Goal: Task Accomplishment & Management: Manage account settings

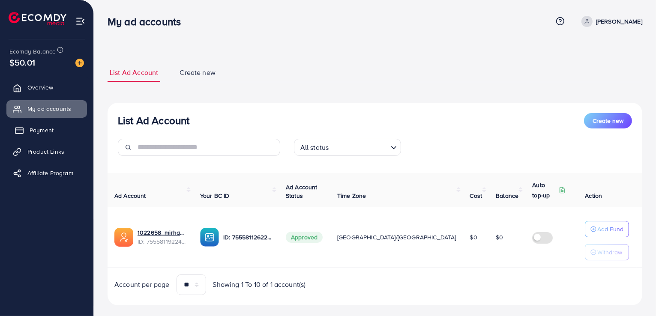
click at [56, 131] on link "Payment" at bounding box center [46, 130] width 81 height 17
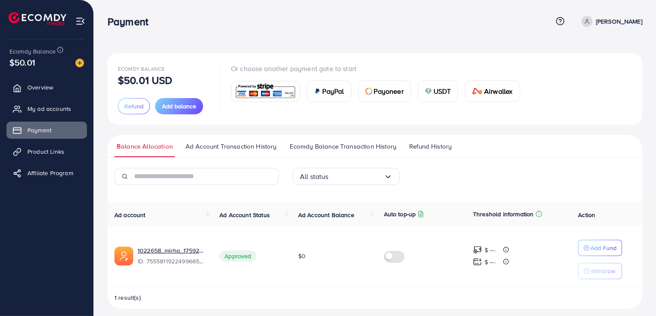
scroll to position [6, 0]
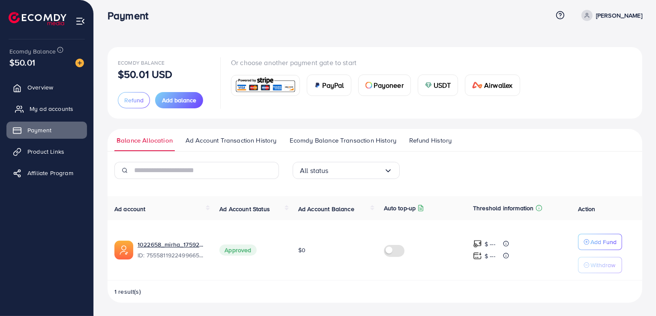
click at [67, 112] on span "My ad accounts" at bounding box center [52, 109] width 44 height 9
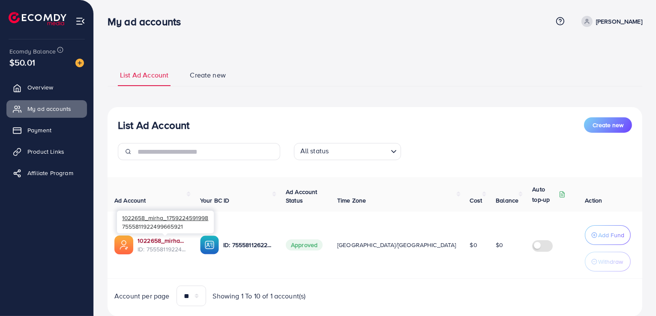
click at [158, 241] on link "1022658_mirha_1759224591998" at bounding box center [162, 241] width 49 height 9
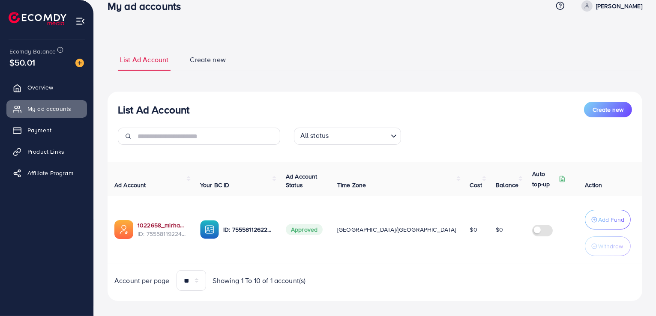
scroll to position [24, 0]
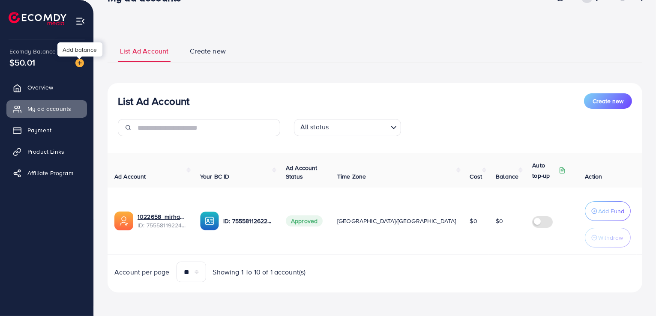
click at [80, 63] on img at bounding box center [79, 63] width 9 height 9
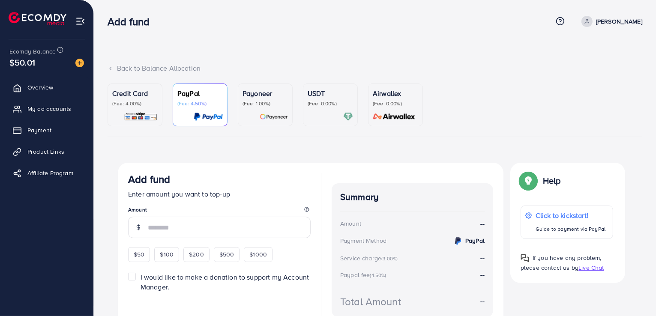
click at [324, 105] on p "(Fee: 0.00%)" at bounding box center [330, 103] width 45 height 7
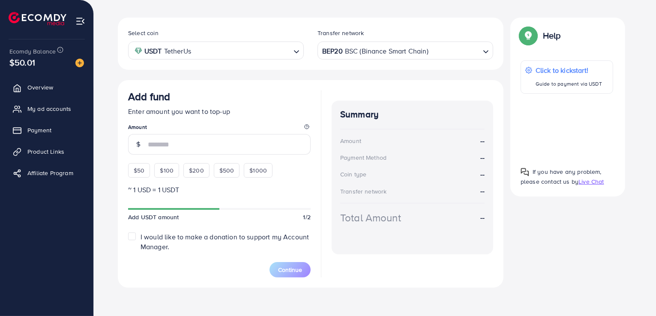
scroll to position [147, 0]
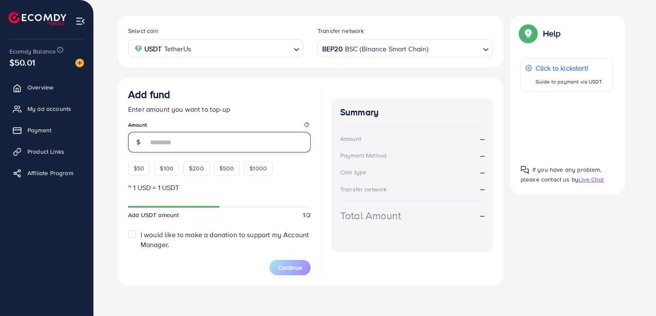
click at [182, 140] on input "number" at bounding box center [229, 142] width 163 height 21
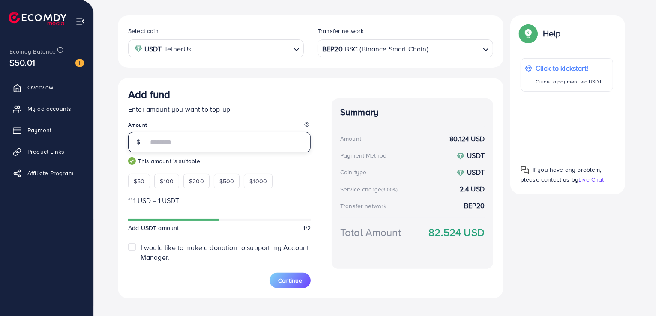
type input "**"
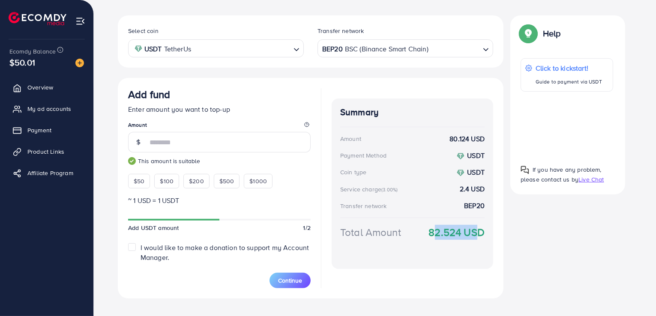
drag, startPoint x: 429, startPoint y: 231, endPoint x: 471, endPoint y: 242, distance: 44.3
click at [471, 242] on div "Total Amount 82.524 USD" at bounding box center [412, 243] width 144 height 36
click at [448, 245] on div "Total Amount 82.524 USD" at bounding box center [412, 243] width 144 height 36
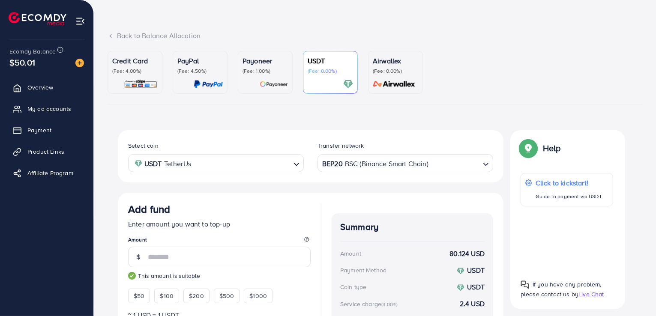
scroll to position [32, 0]
click at [99, 83] on div "Back to Balance Allocation Credit Card (Fee: 4.00%) PayPal (Fee: 4.50%) Payonee…" at bounding box center [375, 206] width 562 height 477
click at [110, 36] on icon at bounding box center [111, 37] width 6 height 6
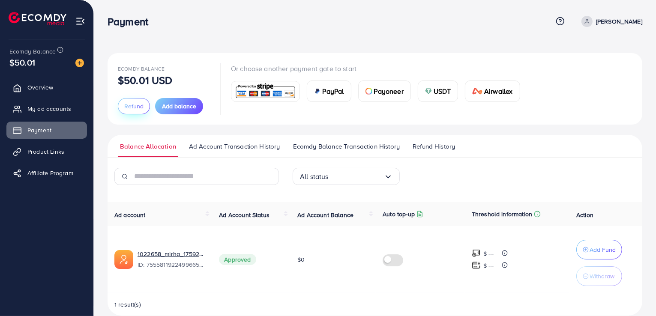
click at [130, 107] on span "Refund" at bounding box center [133, 106] width 19 height 9
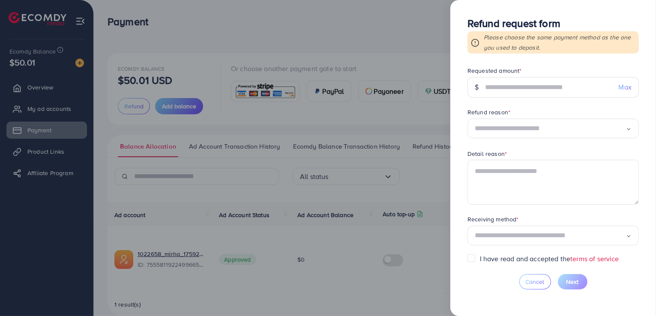
click at [617, 86] on div "Max" at bounding box center [625, 87] width 27 height 21
click at [623, 90] on span "Max" at bounding box center [625, 87] width 13 height 10
type input "*****"
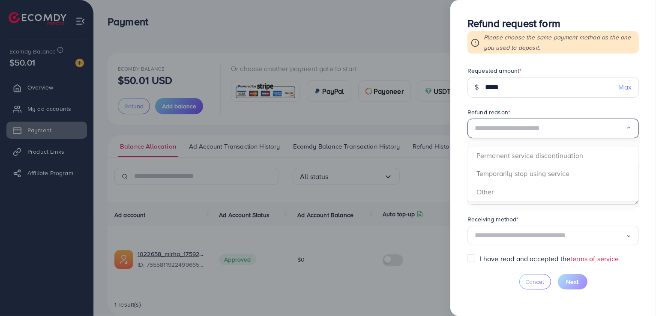
click at [532, 127] on input "Search for option" at bounding box center [550, 128] width 151 height 13
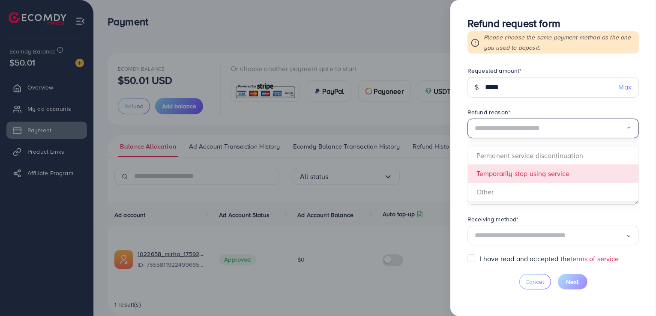
click at [519, 169] on form "Requested amount * $ ***** Max Refund reason * Loading... Permanent service dis…" at bounding box center [553, 160] width 171 height 188
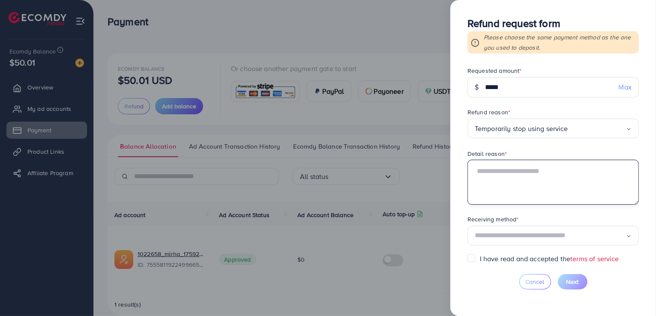
click at [504, 168] on textarea at bounding box center [553, 182] width 171 height 45
type textarea "**********"
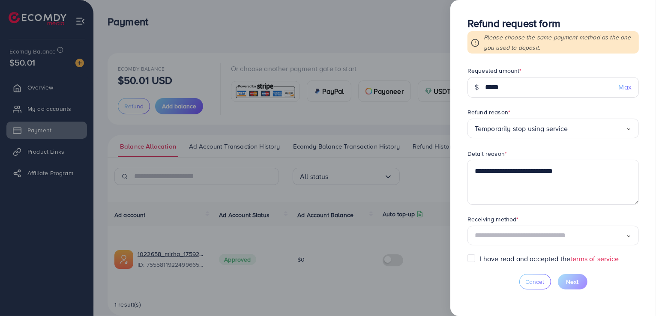
click at [609, 147] on form "**********" at bounding box center [553, 160] width 171 height 188
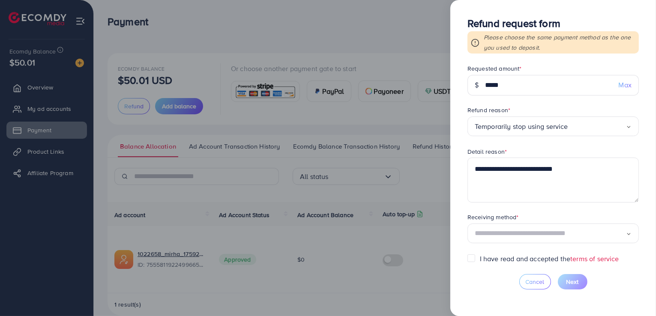
click at [557, 235] on input "Search for option" at bounding box center [550, 233] width 151 height 13
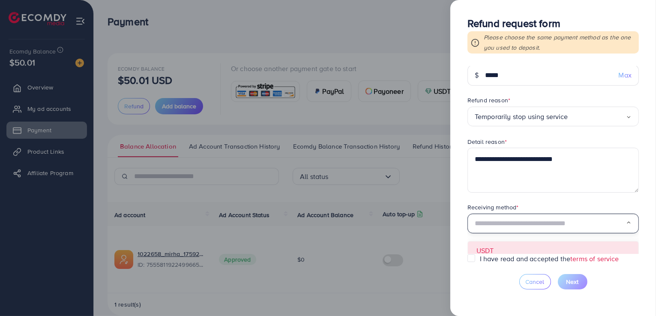
scroll to position [18, 0]
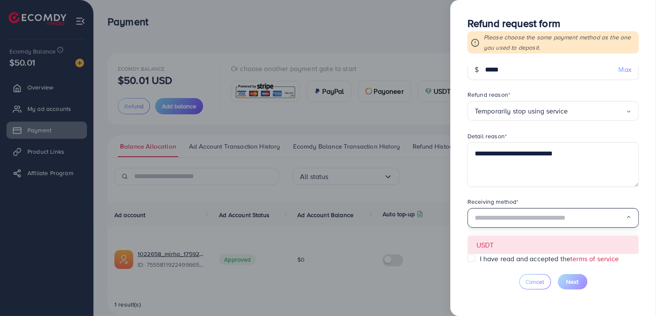
click at [552, 245] on form "**********" at bounding box center [553, 160] width 171 height 188
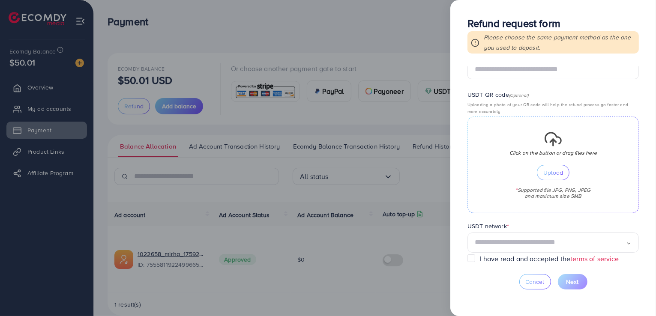
scroll to position [218, 0]
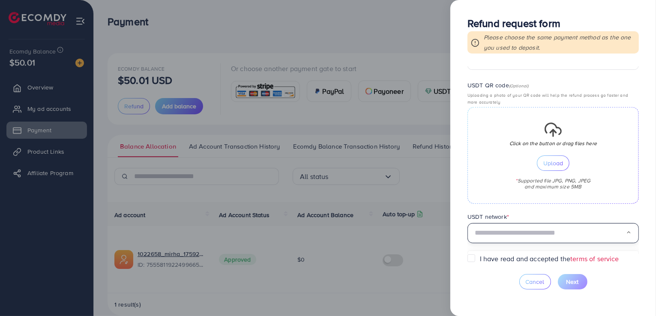
click at [516, 232] on input "Search for option" at bounding box center [550, 233] width 151 height 13
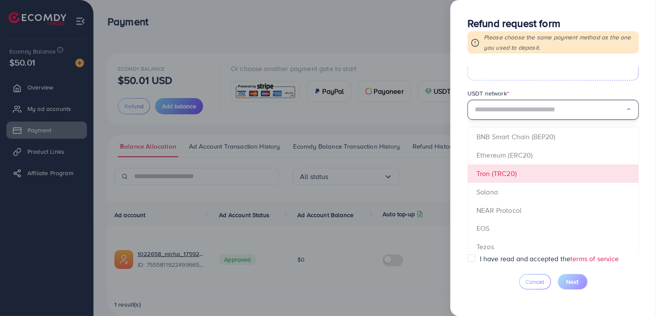
scroll to position [346, 0]
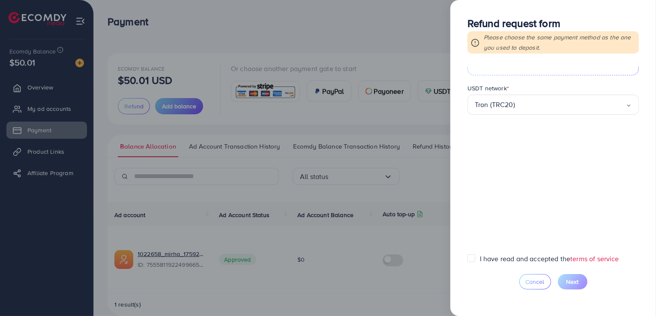
click at [513, 165] on form "**********" at bounding box center [553, 160] width 171 height 188
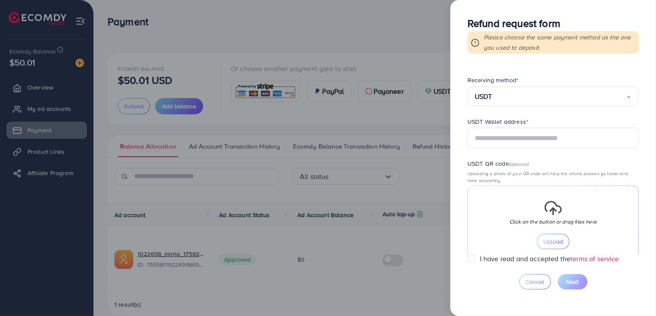
scroll to position [132, 0]
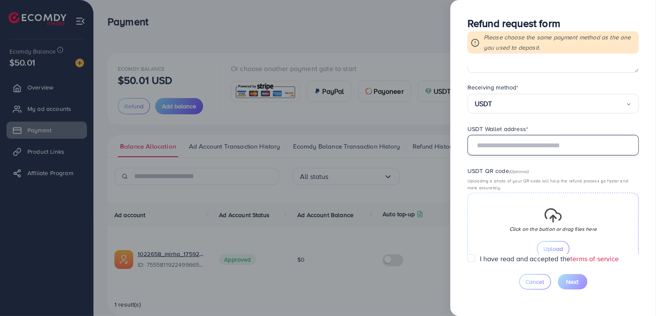
click at [499, 146] on input "text" at bounding box center [553, 145] width 171 height 21
paste input "**********"
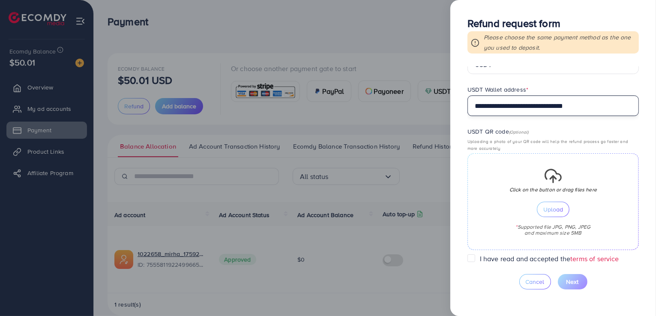
scroll to position [218, 0]
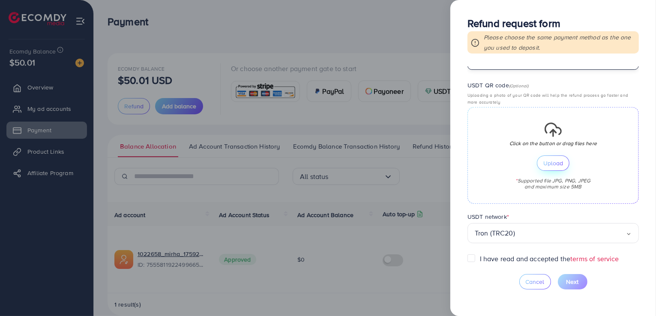
type input "**********"
click at [555, 163] on span "Upload" at bounding box center [553, 163] width 20 height 6
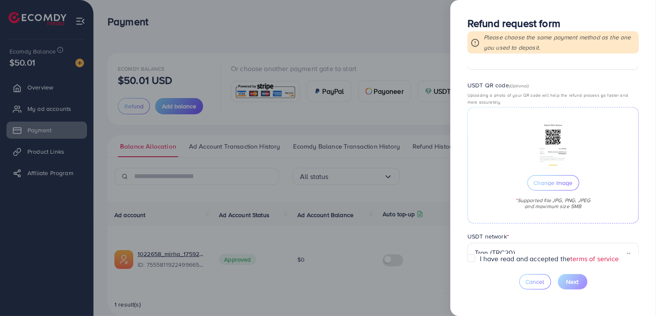
click at [480, 258] on label "I have read and accepted the terms of service" at bounding box center [549, 259] width 139 height 10
click at [577, 280] on span "Next" at bounding box center [573, 282] width 12 height 9
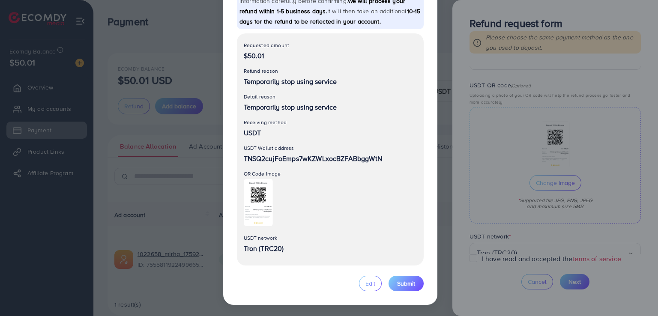
scroll to position [58, 0]
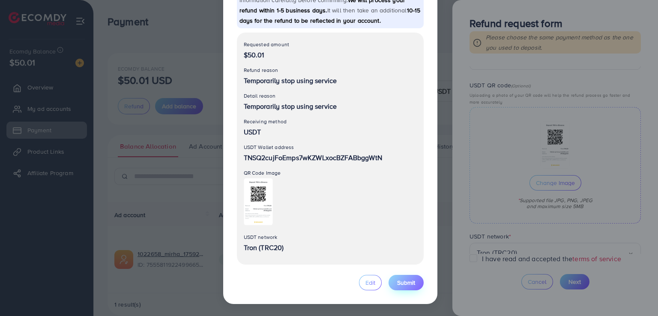
click at [405, 282] on span "Submit" at bounding box center [406, 283] width 18 height 9
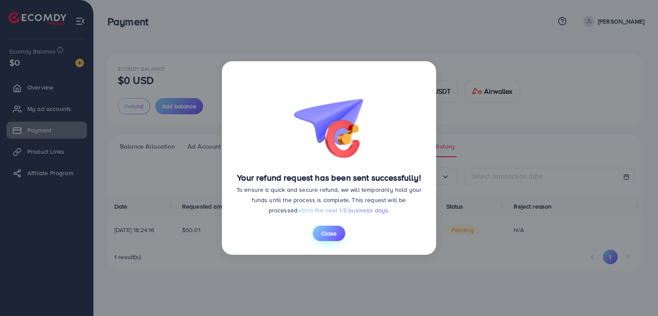
click at [329, 234] on span "Close" at bounding box center [328, 233] width 15 height 9
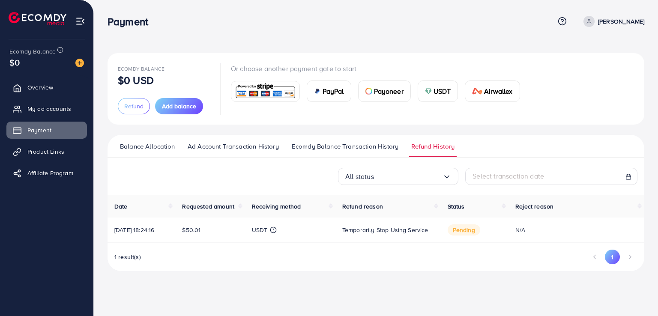
drag, startPoint x: 658, startPoint y: 88, endPoint x: 653, endPoint y: 162, distance: 74.3
click at [653, 178] on div "Ecomdy Balance $0 USD Refund Add balance Or choose another payment gate to star…" at bounding box center [376, 142] width 564 height 285
click at [621, 108] on div "Ecomdy Balance $0 USD Refund Add balance Or choose another payment gate to star…" at bounding box center [376, 88] width 516 height 51
drag, startPoint x: 188, startPoint y: 230, endPoint x: 217, endPoint y: 231, distance: 29.2
click at [217, 231] on td "$50.01" at bounding box center [209, 230] width 69 height 25
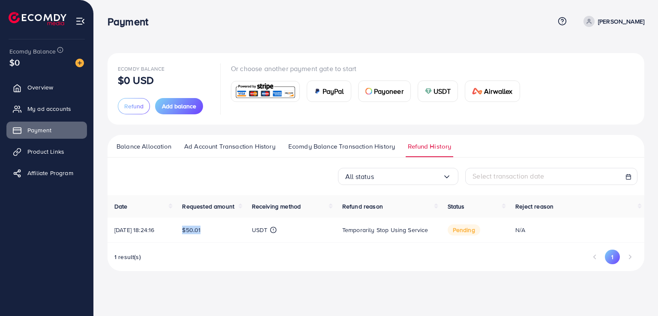
click at [221, 225] on td "$50.01" at bounding box center [209, 230] width 69 height 25
drag, startPoint x: 183, startPoint y: 228, endPoint x: 213, endPoint y: 240, distance: 31.9
click at [213, 240] on td "$50.01" at bounding box center [209, 230] width 69 height 25
click at [223, 236] on td "$50.01" at bounding box center [209, 230] width 69 height 25
drag, startPoint x: 189, startPoint y: 229, endPoint x: 217, endPoint y: 233, distance: 28.5
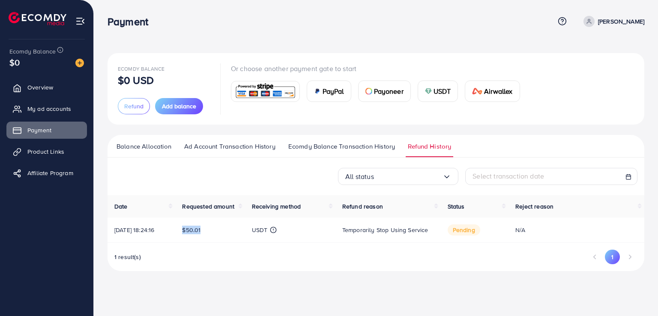
click at [217, 233] on div "$50.01" at bounding box center [210, 230] width 56 height 9
click at [221, 231] on div "$50.01" at bounding box center [210, 230] width 56 height 9
click at [464, 59] on div "Ecomdy Balance $0 USD Refund Add balance Or choose another payment gate to star…" at bounding box center [376, 89] width 537 height 72
